Goal: Transaction & Acquisition: Purchase product/service

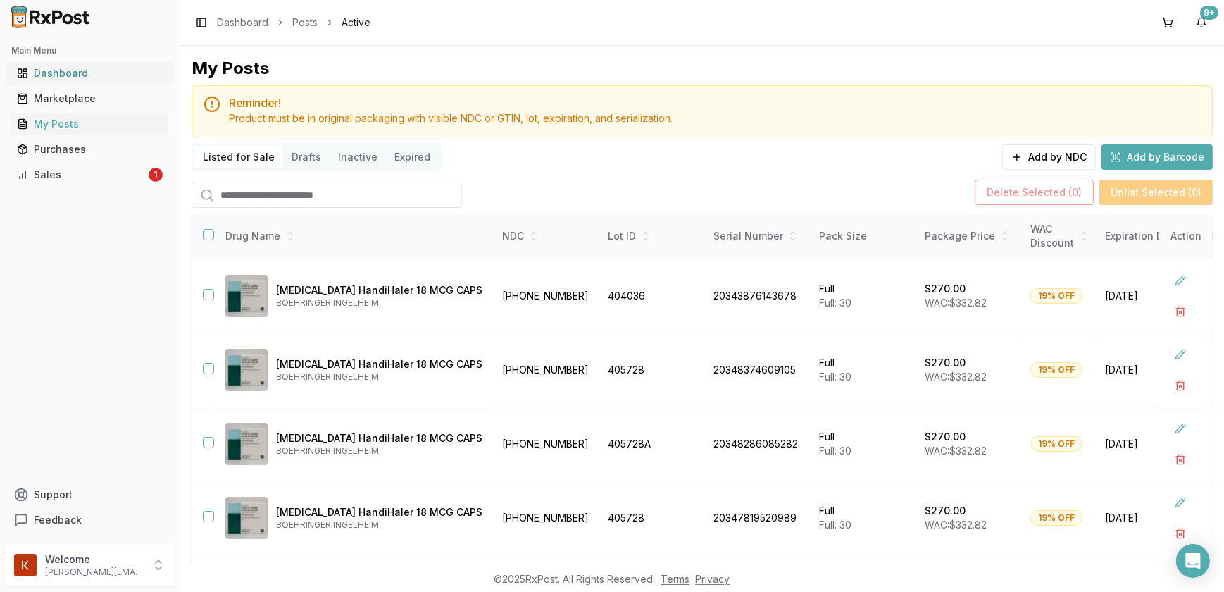
drag, startPoint x: 0, startPoint y: 0, endPoint x: 75, endPoint y: 68, distance: 101.2
click at [75, 68] on div "Dashboard" at bounding box center [90, 73] width 146 height 14
click at [70, 16] on img at bounding box center [51, 17] width 90 height 23
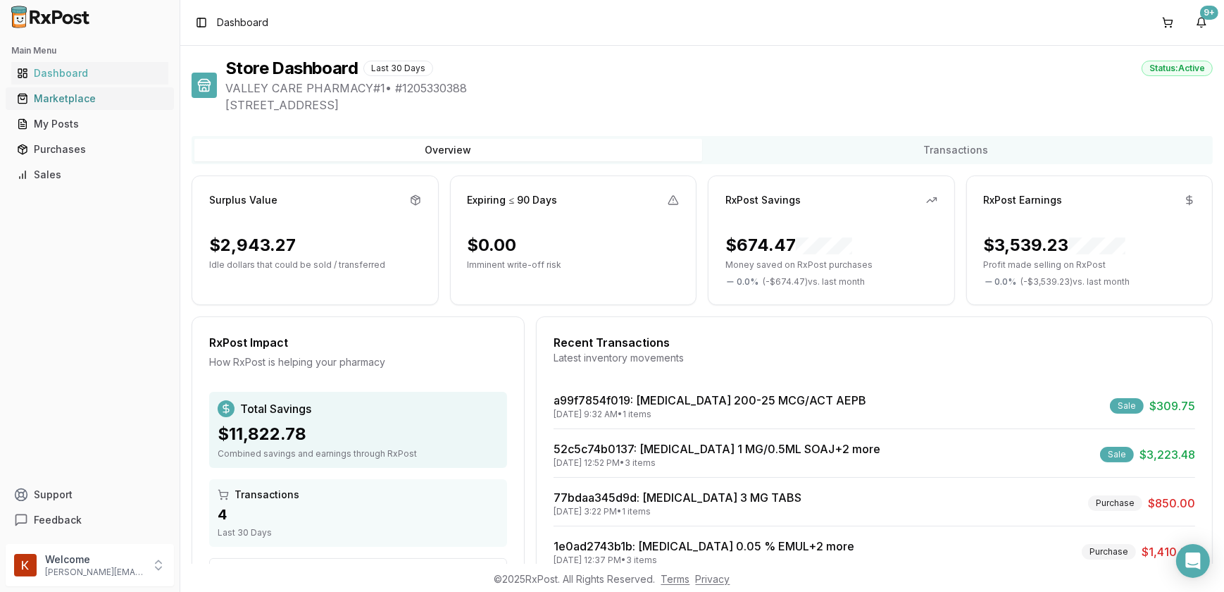
click at [70, 101] on div "Marketplace" at bounding box center [90, 99] width 146 height 14
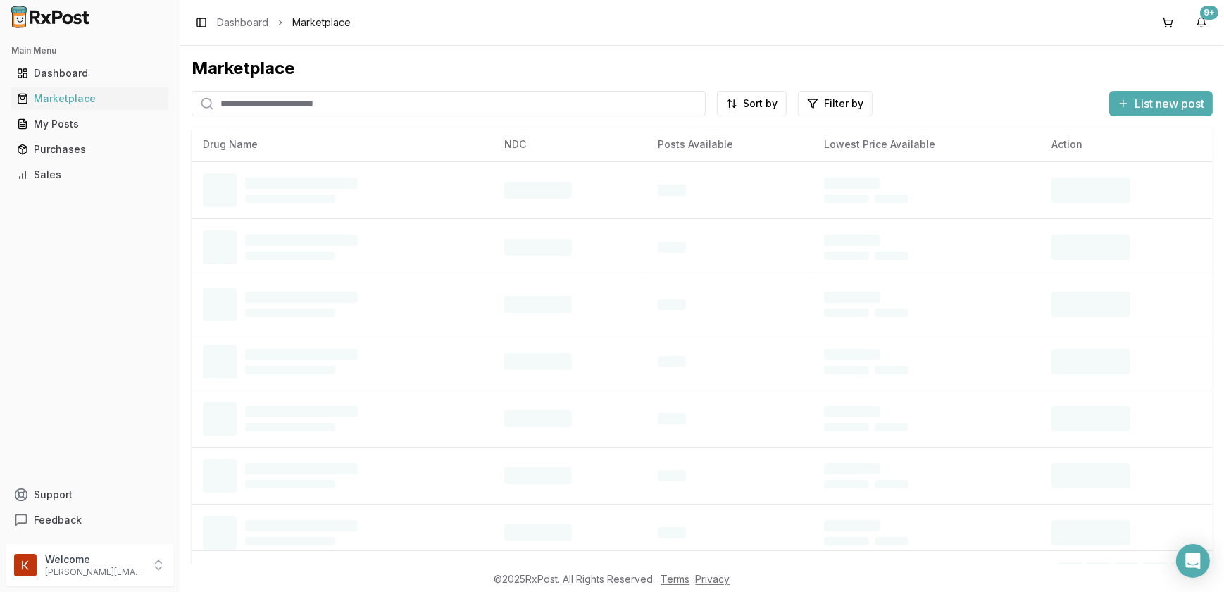
click at [292, 104] on input "search" at bounding box center [449, 103] width 514 height 25
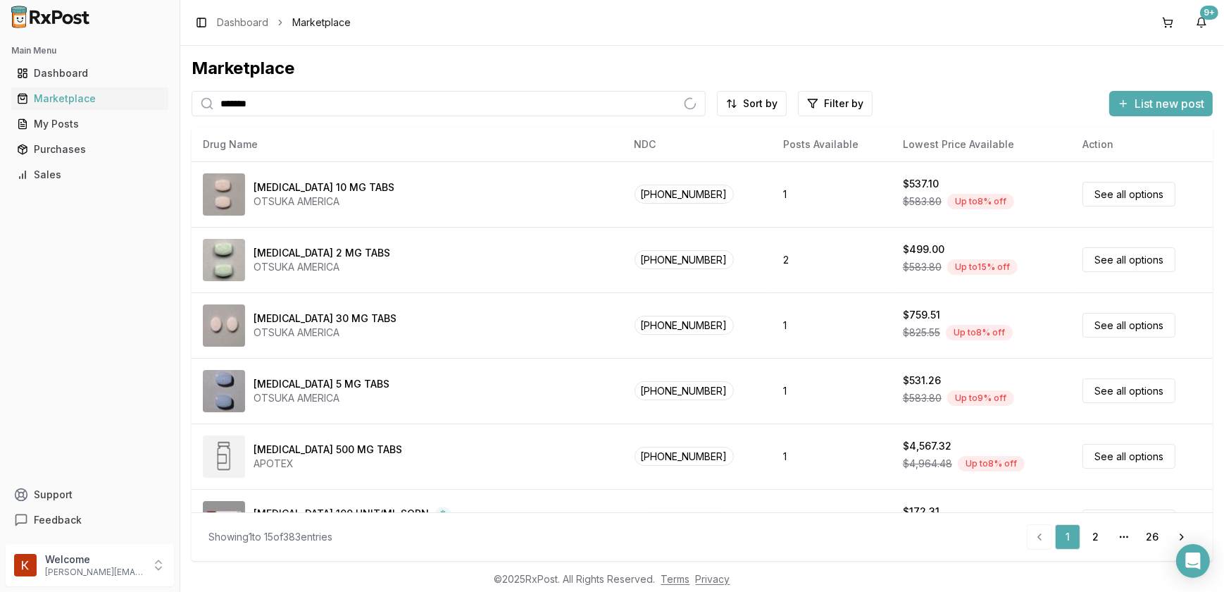
type input "*******"
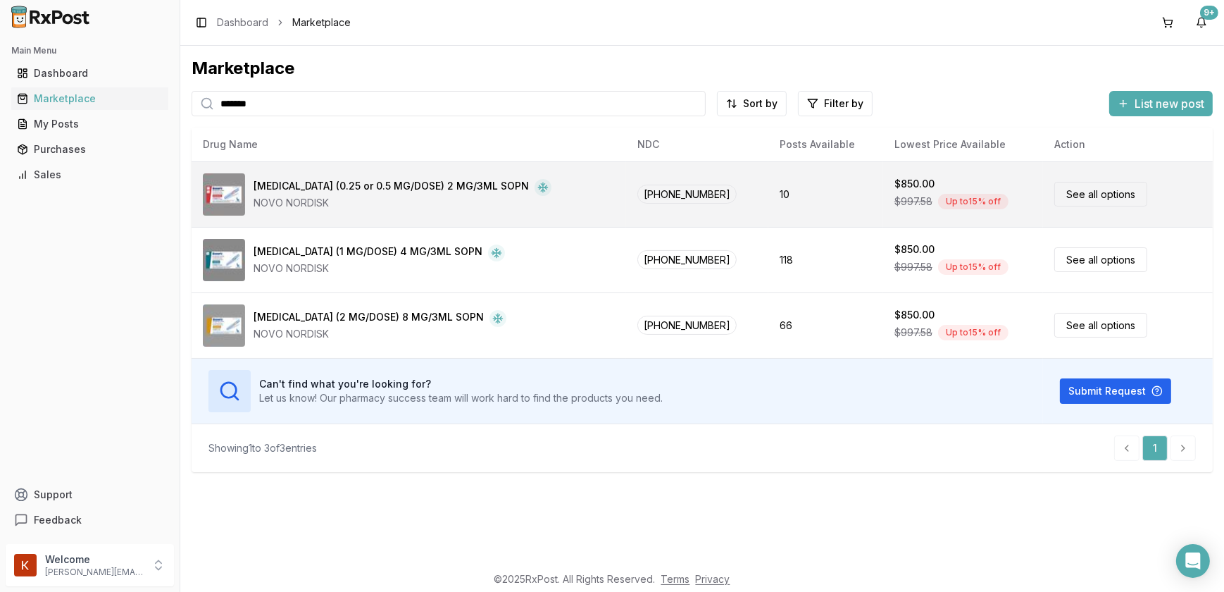
click at [447, 184] on div "Ozempic (0.25 or 0.5 MG/DOSE) 2 MG/3ML SOPN" at bounding box center [391, 187] width 275 height 17
